Goal: Navigation & Orientation: Find specific page/section

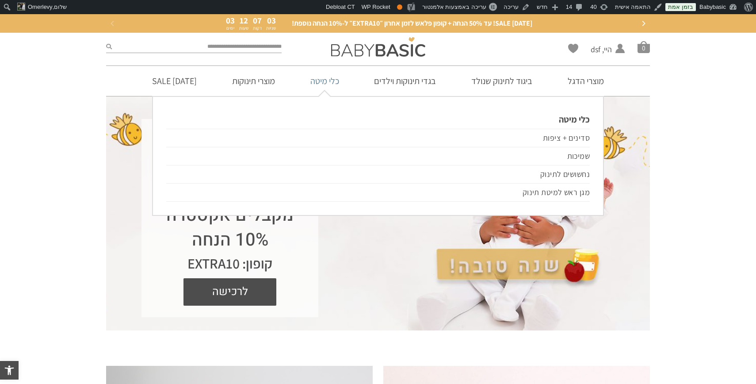
click at [331, 79] on link "כלי מיטה" at bounding box center [324, 81] width 55 height 30
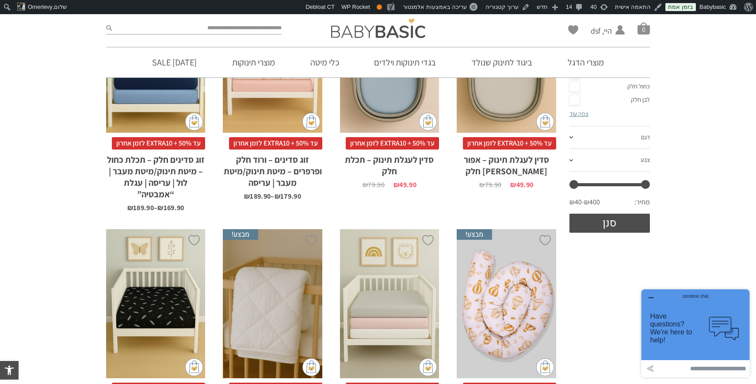
scroll to position [68, 0]
